Goal: Find specific page/section: Find specific page/section

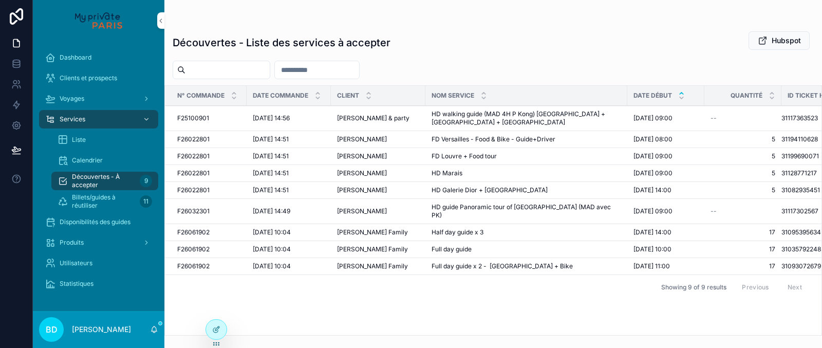
click at [74, 98] on span "Voyages" at bounding box center [72, 98] width 25 height 8
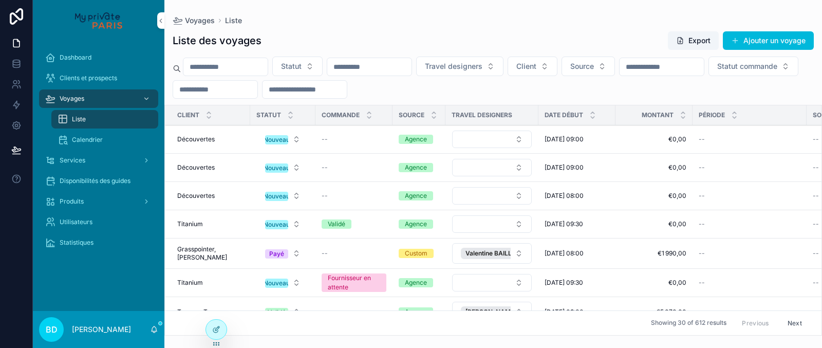
click at [671, 62] on input "scrollable content" at bounding box center [661, 67] width 84 height 14
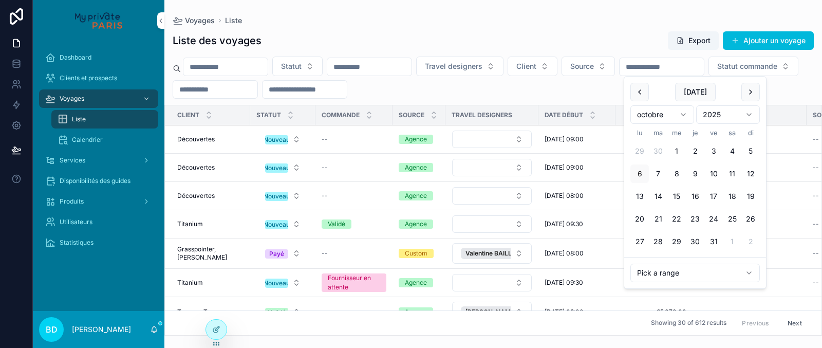
click at [347, 93] on input "scrollable content" at bounding box center [304, 89] width 84 height 14
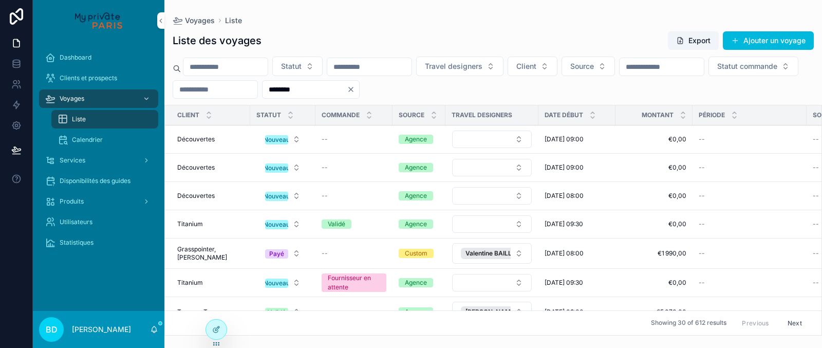
type input "********"
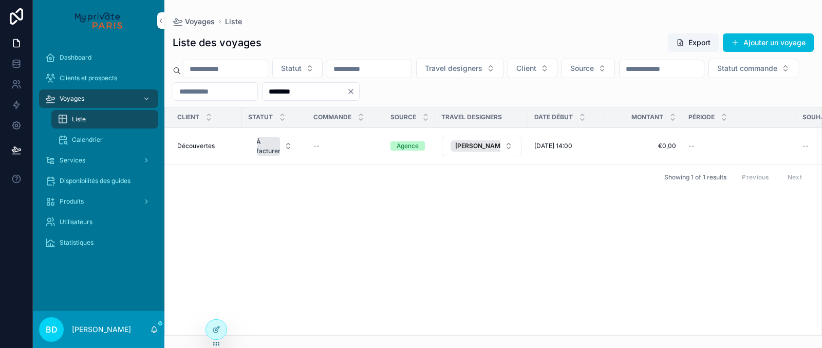
click at [212, 146] on span "Découvertes" at bounding box center [195, 146] width 37 height 8
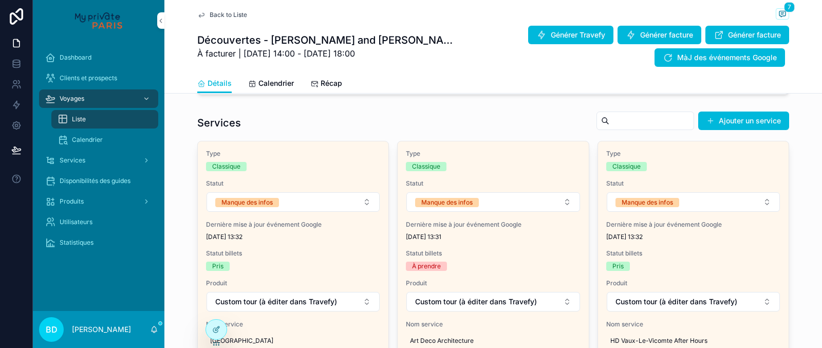
scroll to position [421, 0]
click at [0, 0] on button "Modifier infos Google Calendar" at bounding box center [0, 0] width 0 height 0
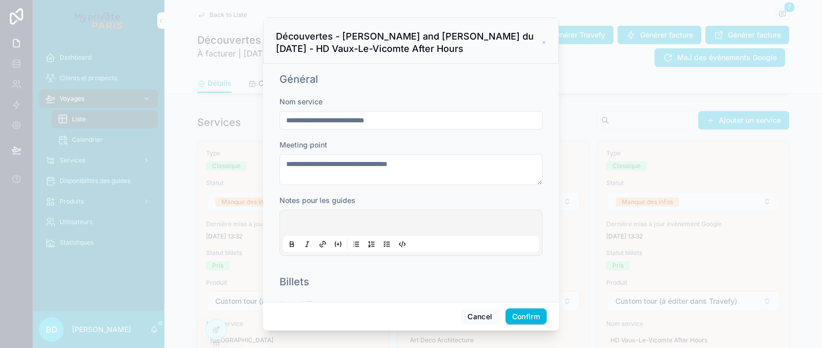
scroll to position [48, 0]
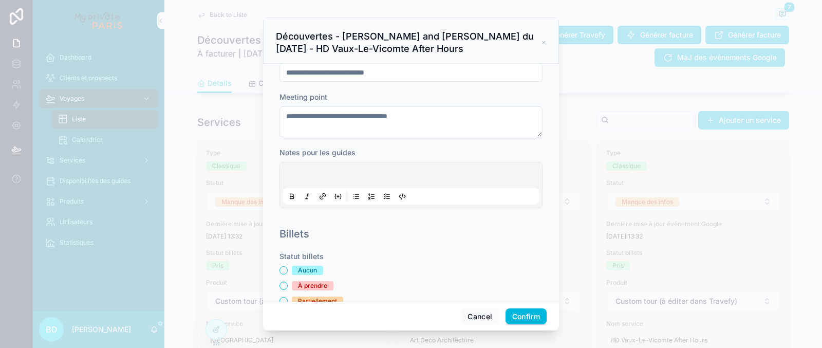
click at [349, 176] on p at bounding box center [413, 177] width 256 height 10
